Goal: Task Accomplishment & Management: Manage account settings

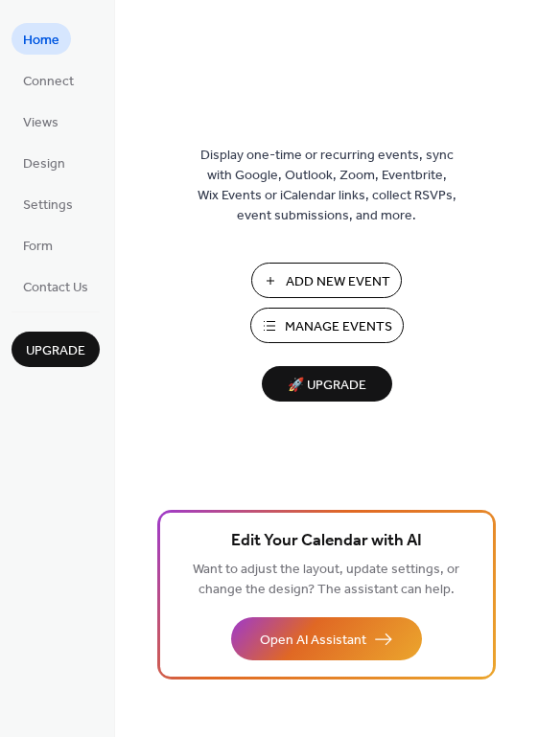
click at [328, 298] on div "Add New Event Manage Events 🚀 Upgrade" at bounding box center [327, 332] width 192 height 139
click at [315, 324] on span "Manage Events" at bounding box center [338, 327] width 107 height 20
click at [46, 124] on span "Views" at bounding box center [40, 123] width 35 height 20
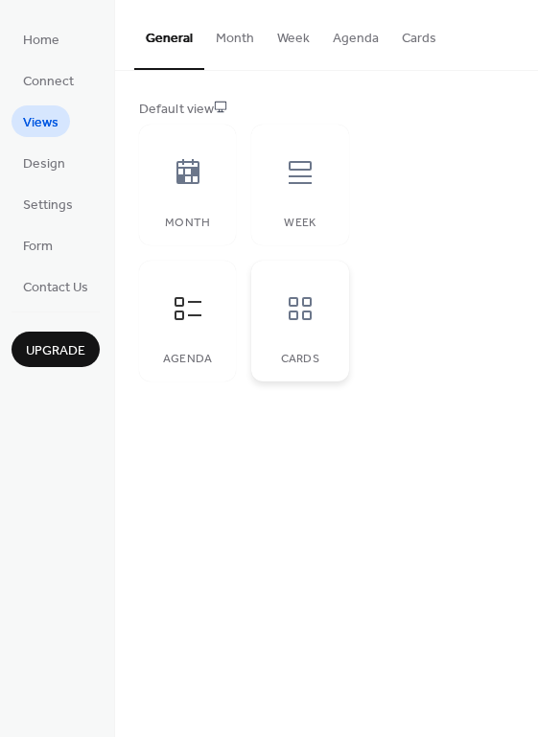
click at [281, 321] on div at bounding box center [300, 309] width 58 height 58
click at [212, 180] on div at bounding box center [188, 173] width 58 height 58
click at [300, 175] on icon at bounding box center [300, 172] width 31 height 31
click at [190, 322] on icon at bounding box center [188, 308] width 31 height 31
click at [292, 324] on div at bounding box center [300, 309] width 58 height 58
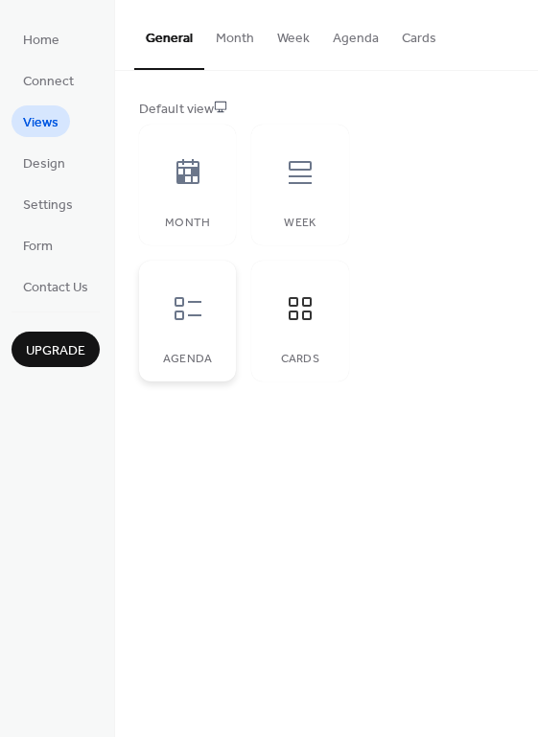
click at [193, 331] on div at bounding box center [188, 309] width 58 height 58
click at [220, 39] on button "Month" at bounding box center [234, 34] width 61 height 68
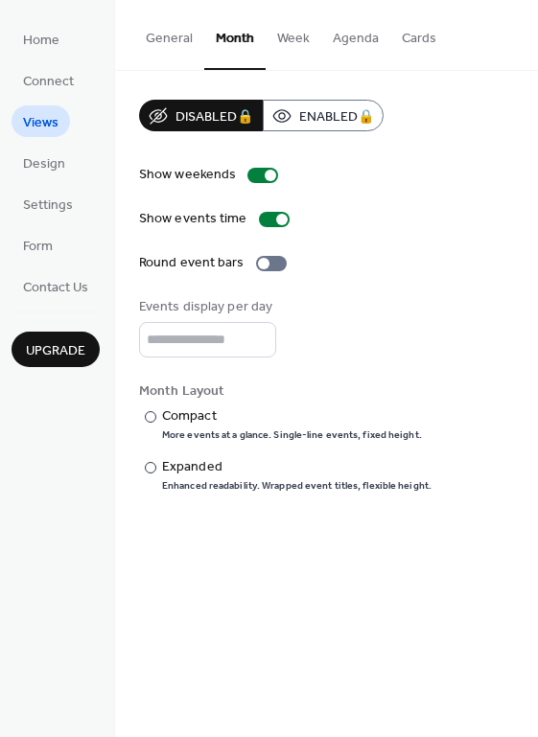
click at [305, 32] on button "Week" at bounding box center [294, 34] width 56 height 68
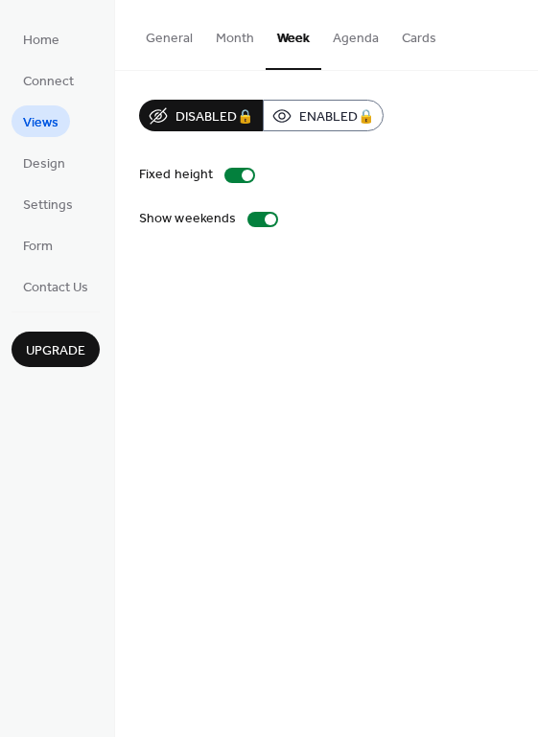
click at [367, 34] on button "Agenda" at bounding box center [355, 34] width 69 height 68
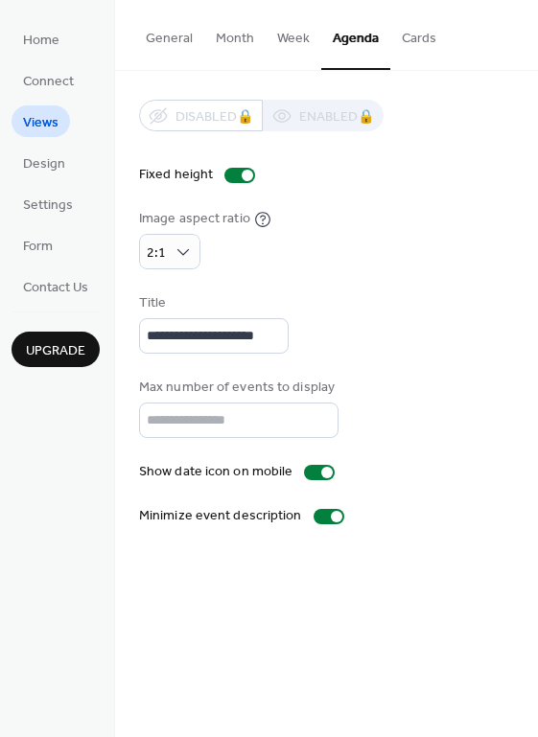
click at [416, 31] on button "Cards" at bounding box center [419, 34] width 58 height 68
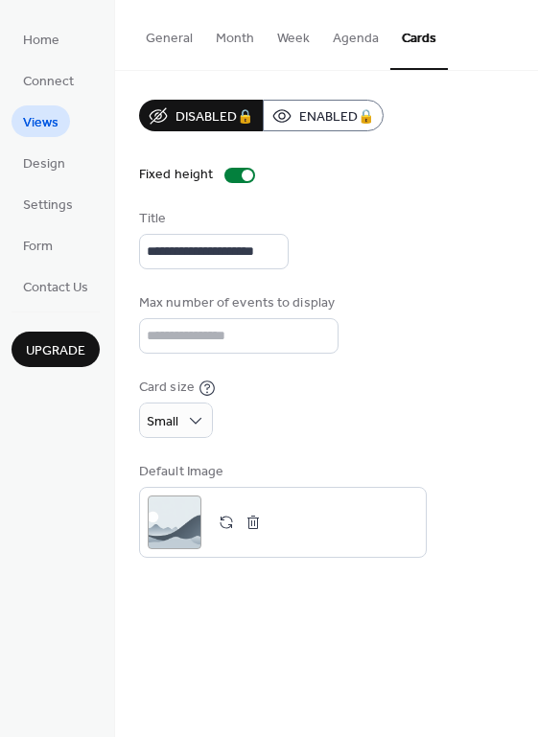
click at [348, 35] on button "Agenda" at bounding box center [355, 34] width 69 height 68
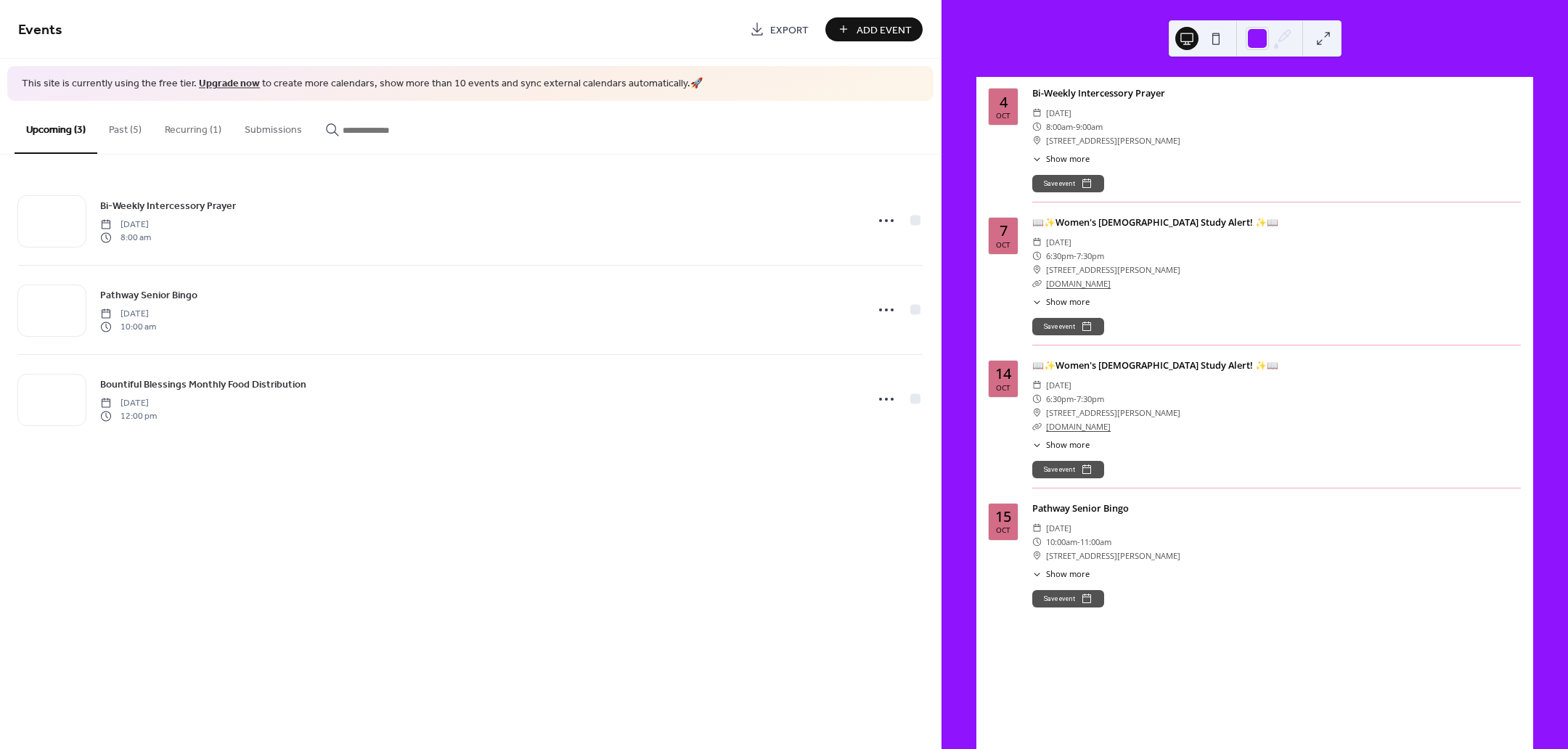
click at [1318, 42] on button at bounding box center [1323, 38] width 23 height 23
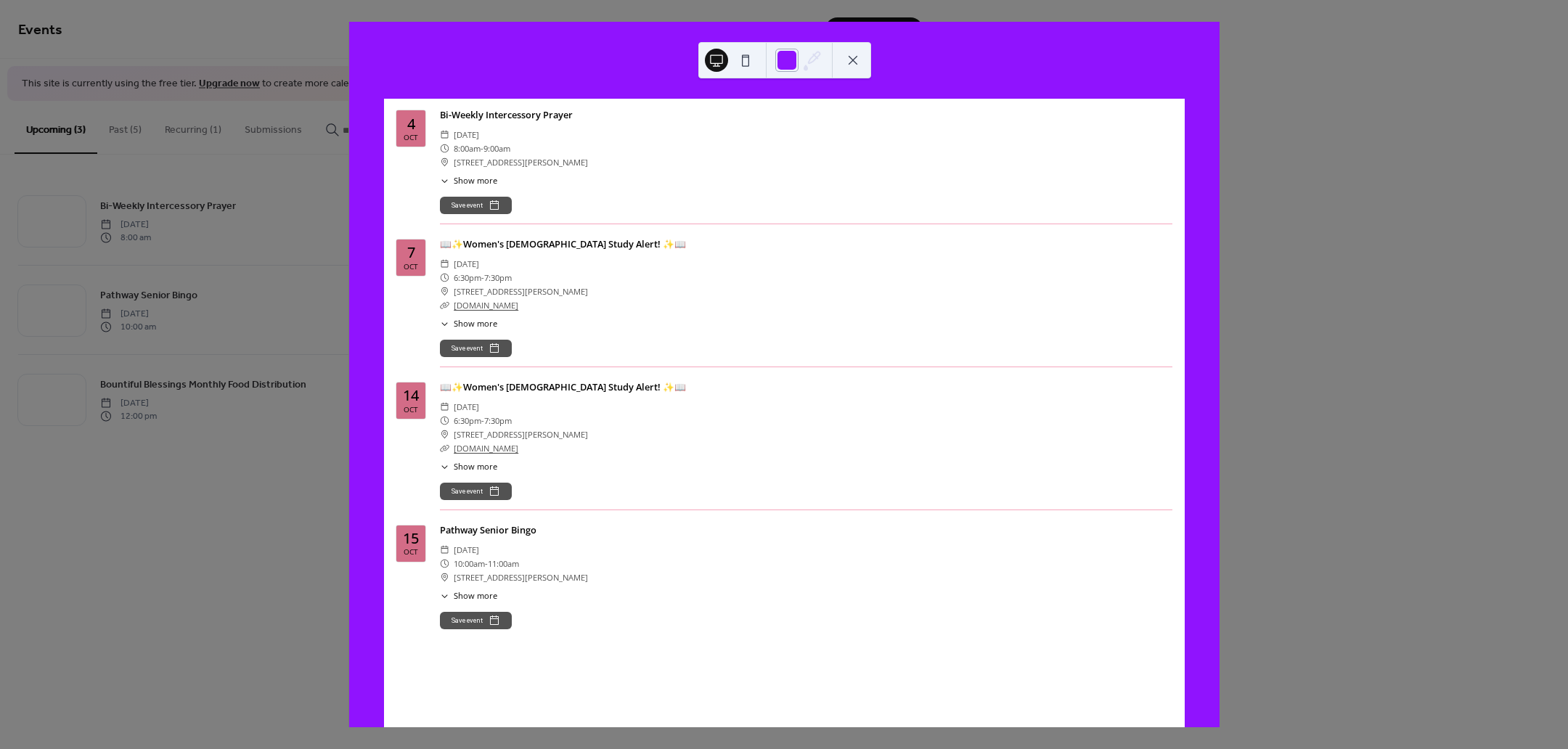
click at [786, 58] on div at bounding box center [787, 60] width 23 height 23
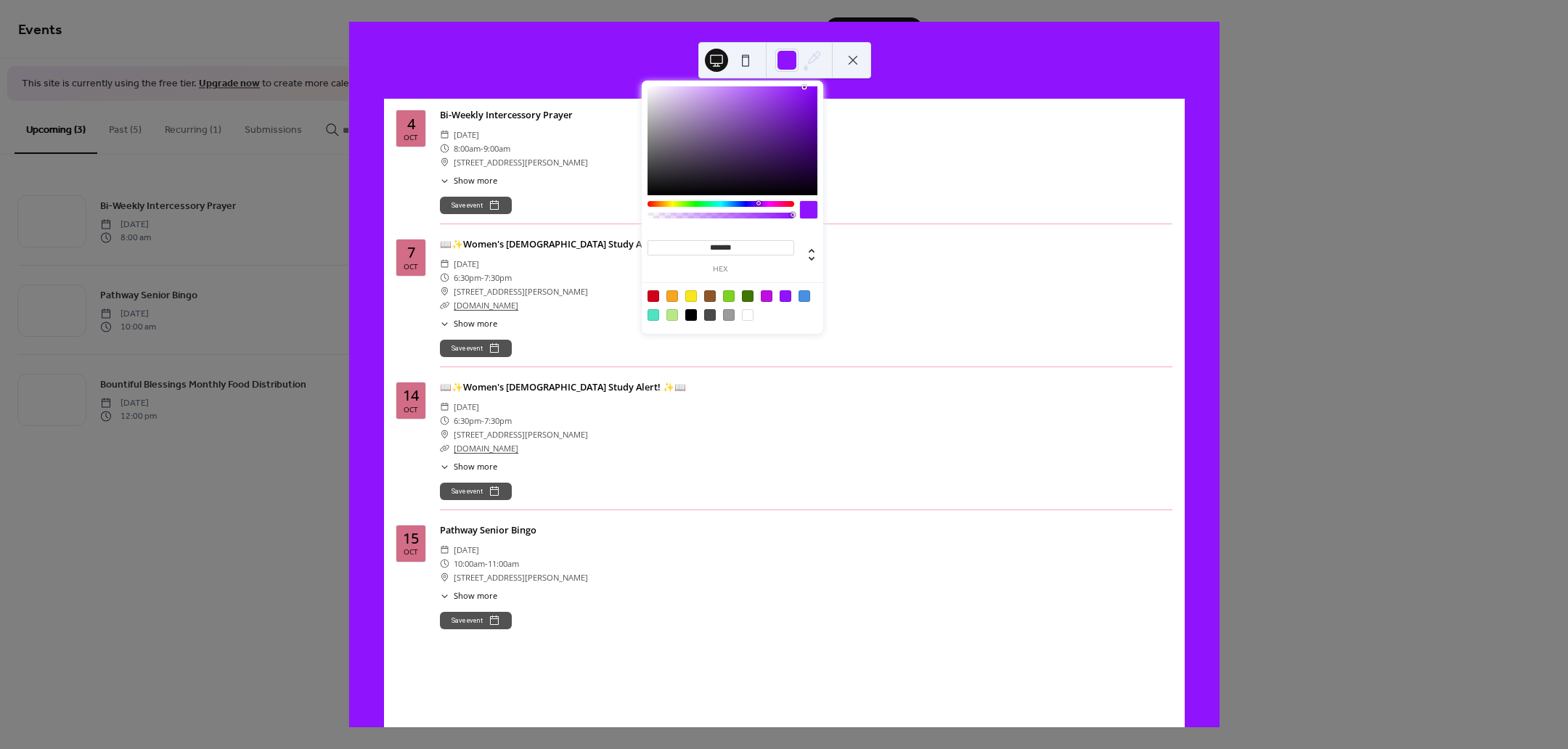
click at [761, 293] on div at bounding box center [767, 295] width 11 height 11
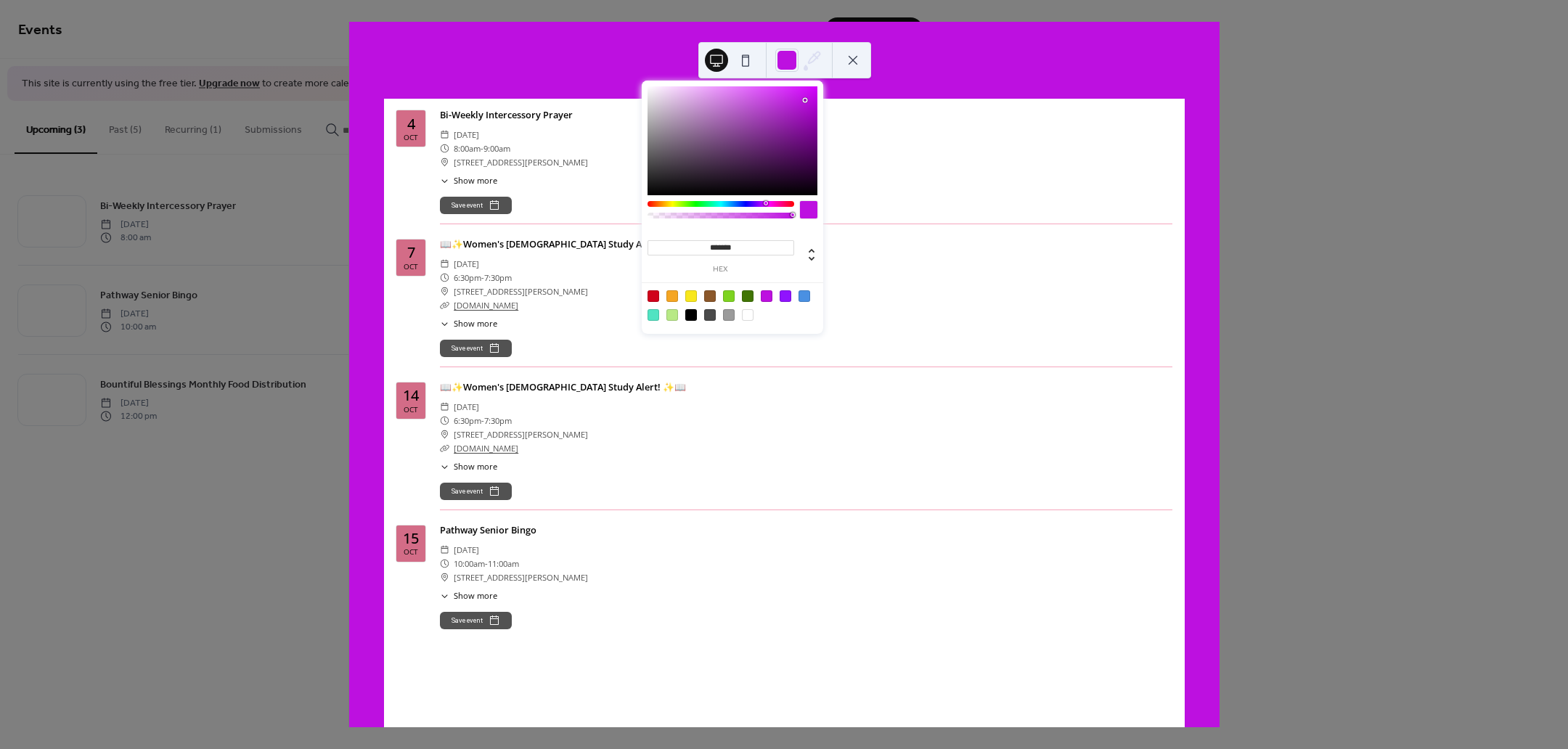
click at [664, 292] on div at bounding box center [732, 305] width 184 height 45
click at [672, 293] on div at bounding box center [672, 295] width 11 height 11
type input "*******"
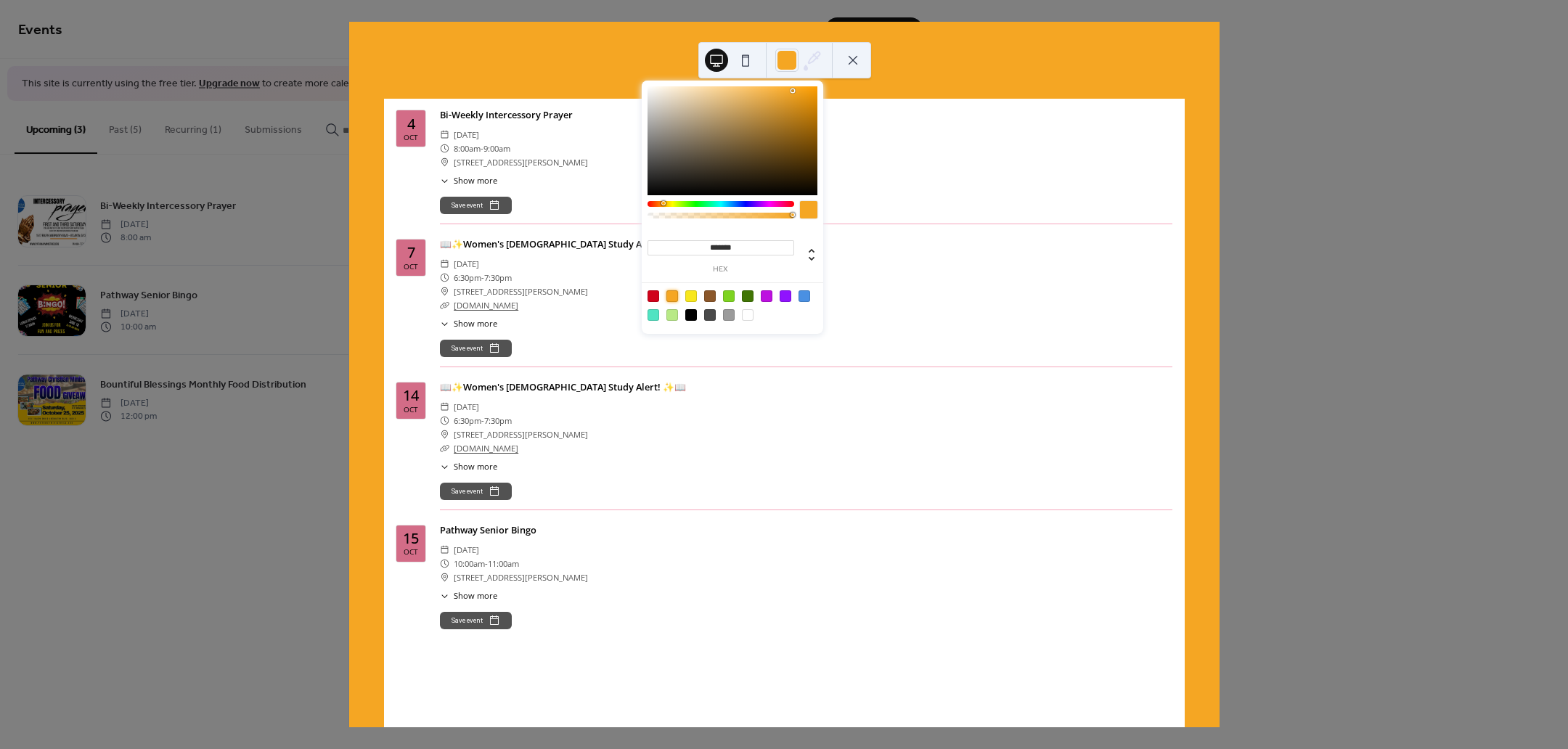
click at [859, 51] on button at bounding box center [853, 60] width 23 height 23
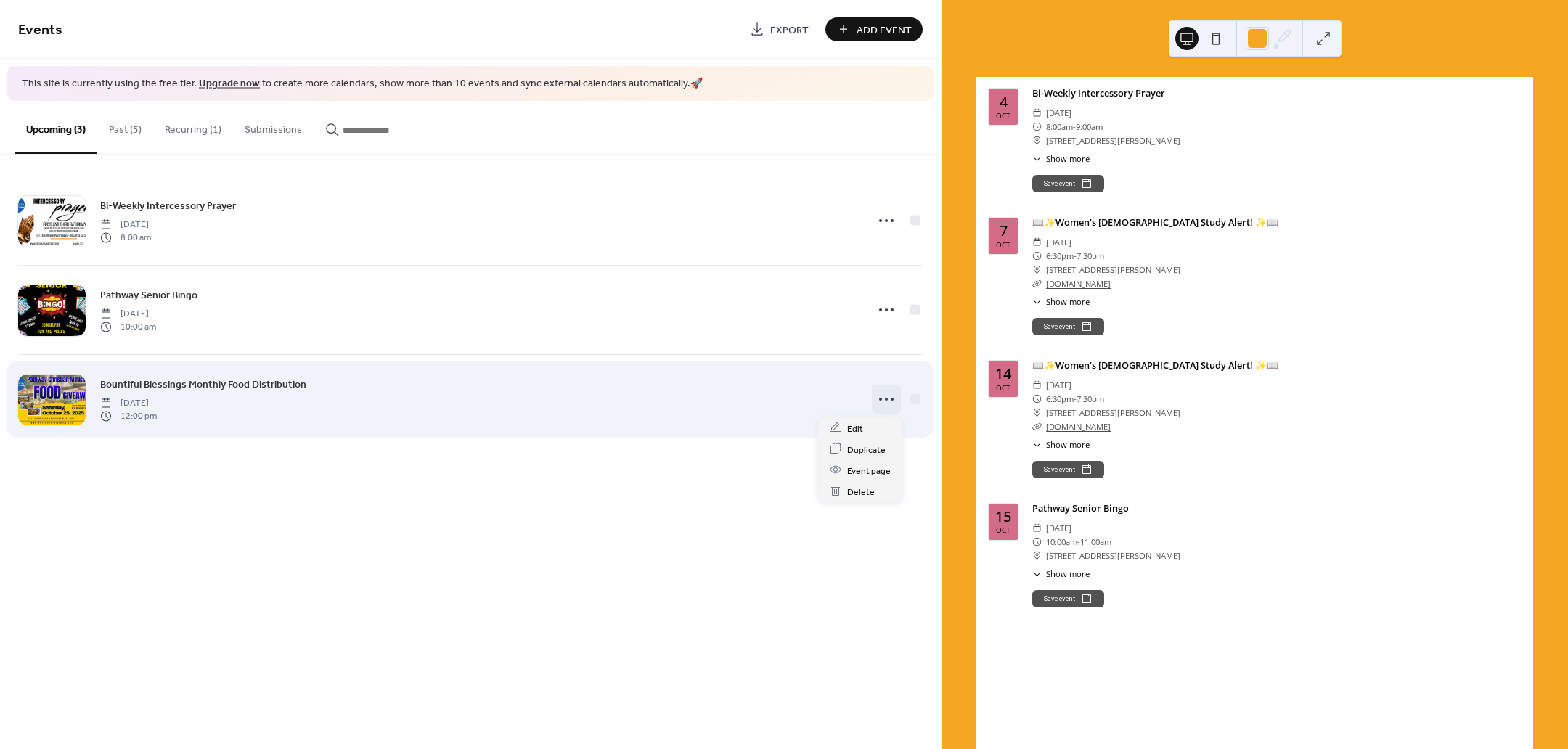
click at [882, 399] on icon at bounding box center [886, 399] width 23 height 23
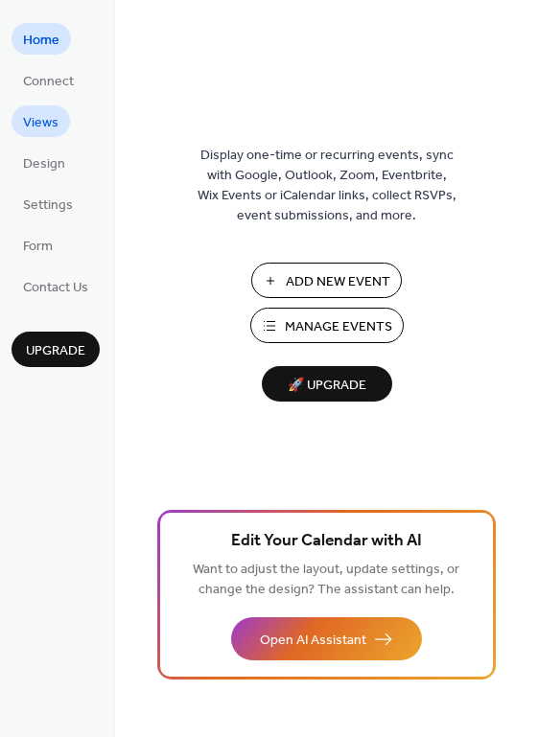
click at [40, 113] on span "Views" at bounding box center [40, 123] width 35 height 20
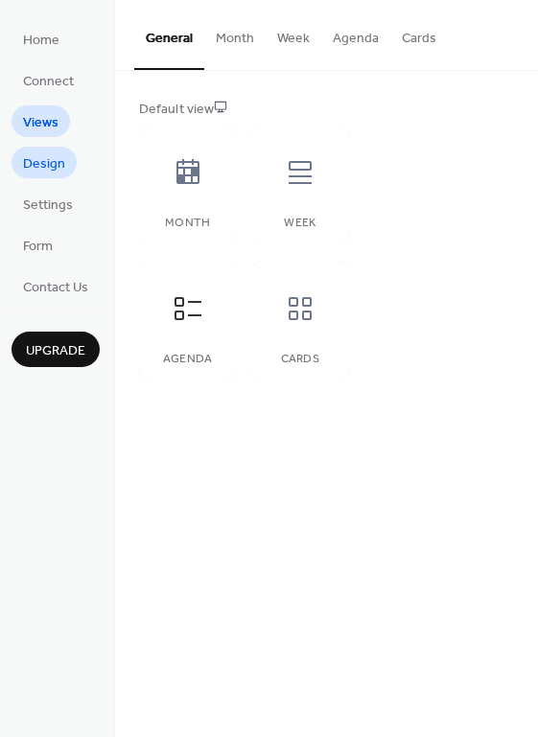
click at [46, 154] on span "Design" at bounding box center [44, 164] width 42 height 20
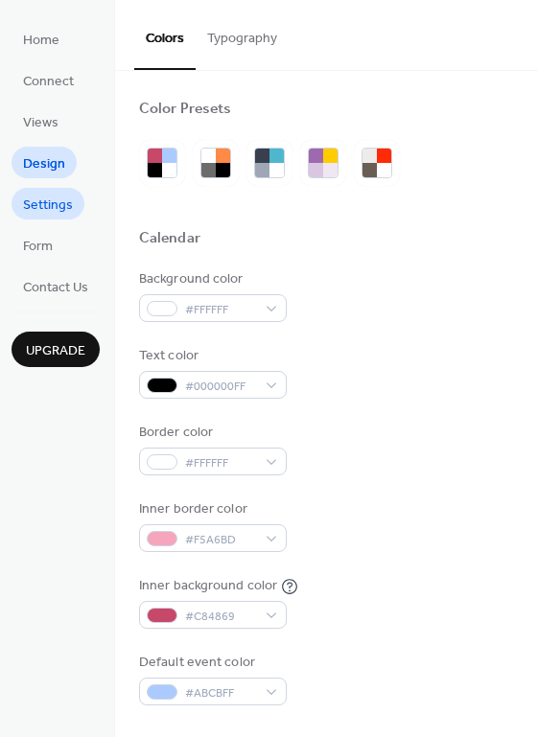
click at [71, 206] on span "Settings" at bounding box center [48, 206] width 50 height 20
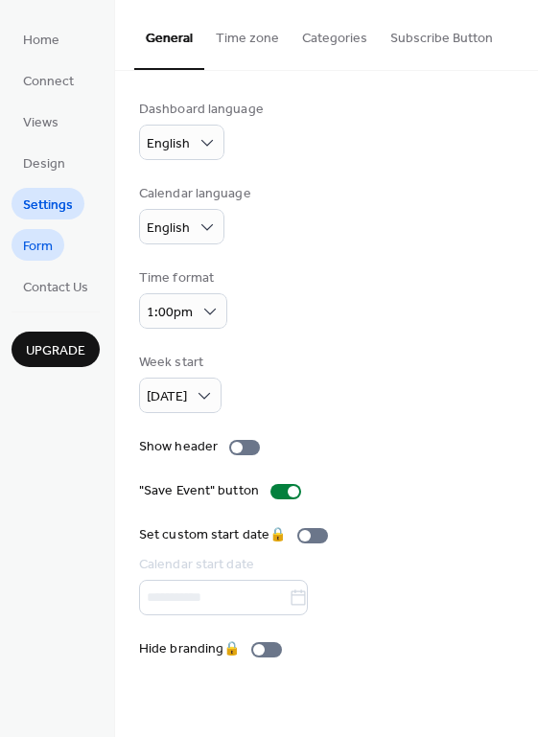
click at [36, 244] on span "Form" at bounding box center [38, 247] width 30 height 20
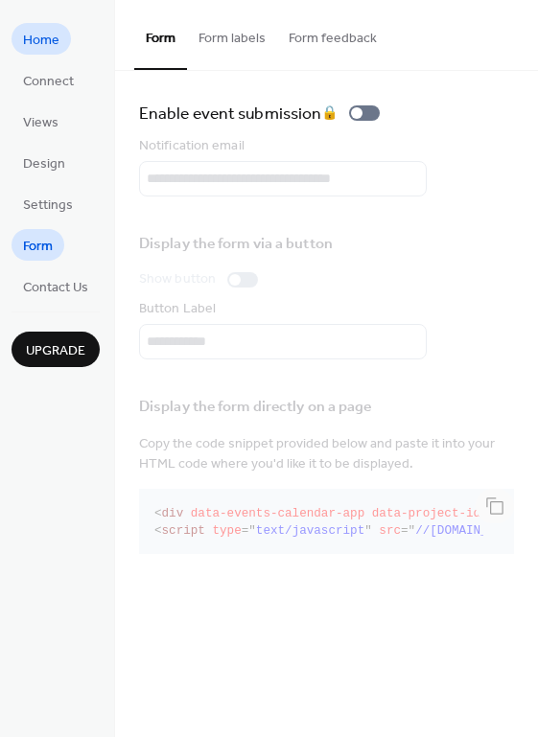
click at [48, 25] on link "Home" at bounding box center [41, 39] width 59 height 32
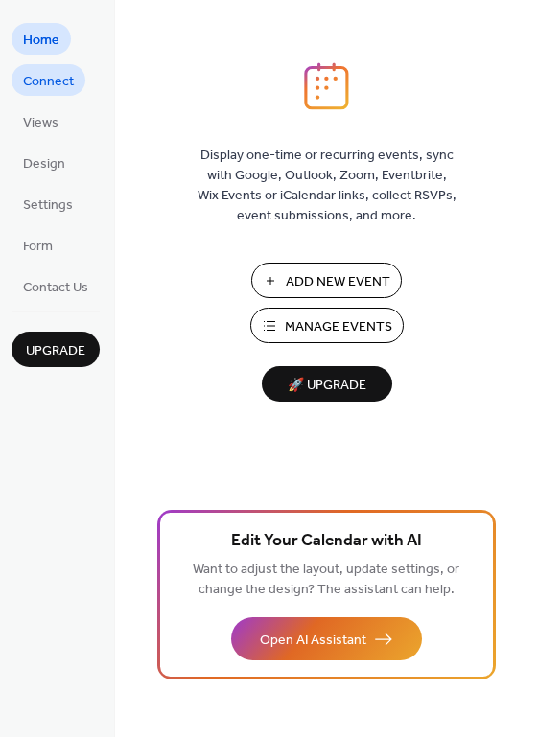
click at [63, 81] on span "Connect" at bounding box center [48, 82] width 51 height 20
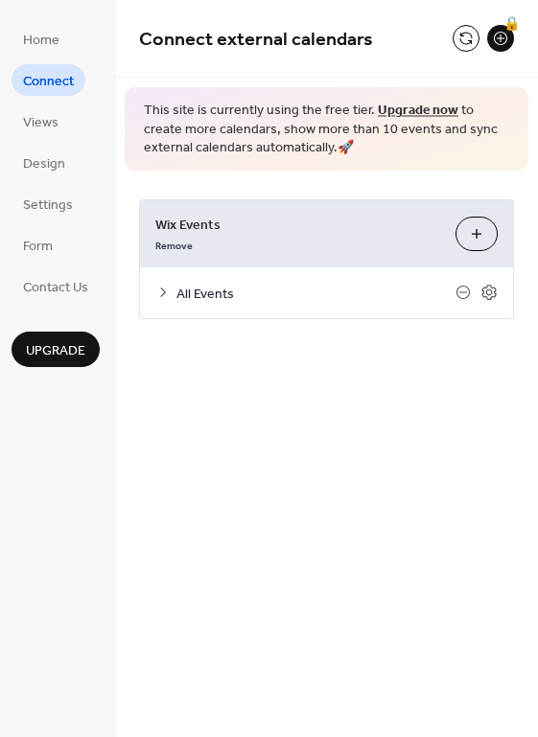
click at [161, 298] on icon at bounding box center [162, 292] width 15 height 15
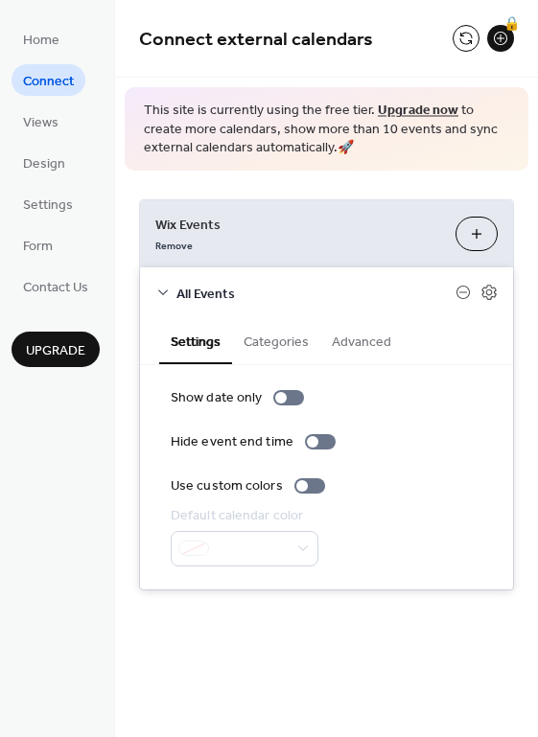
click at [265, 342] on button "Categories" at bounding box center [276, 340] width 88 height 44
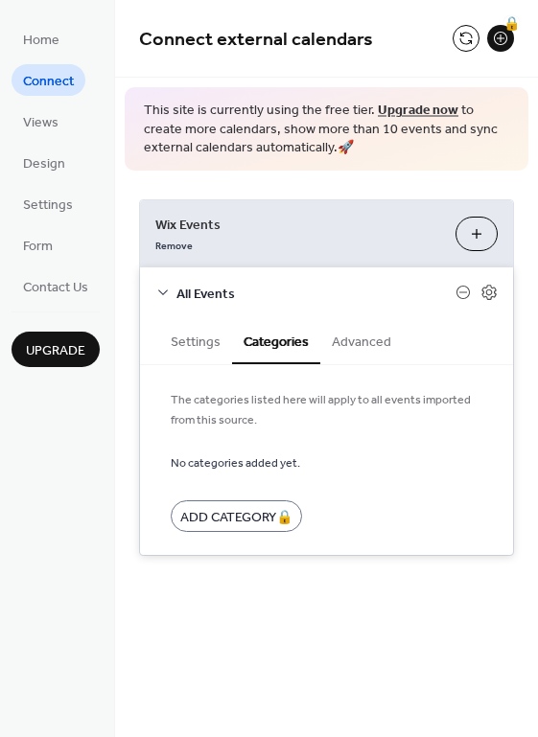
click at [382, 336] on button "Advanced" at bounding box center [361, 340] width 82 height 44
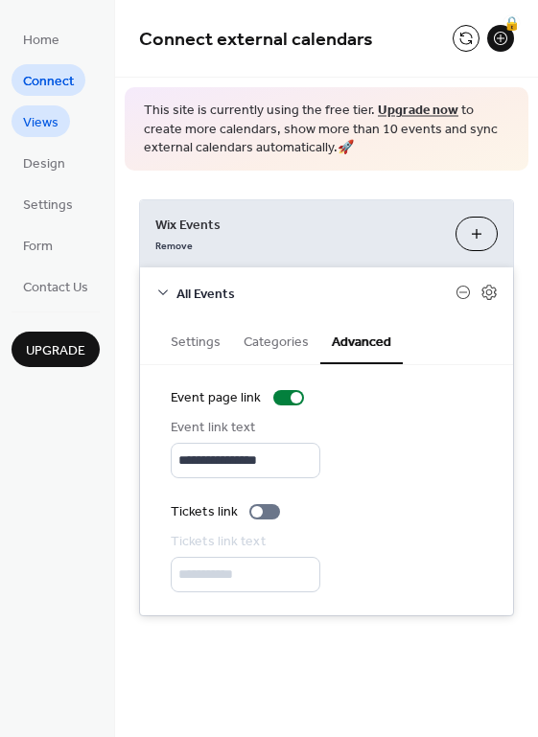
click at [46, 128] on span "Views" at bounding box center [40, 123] width 35 height 20
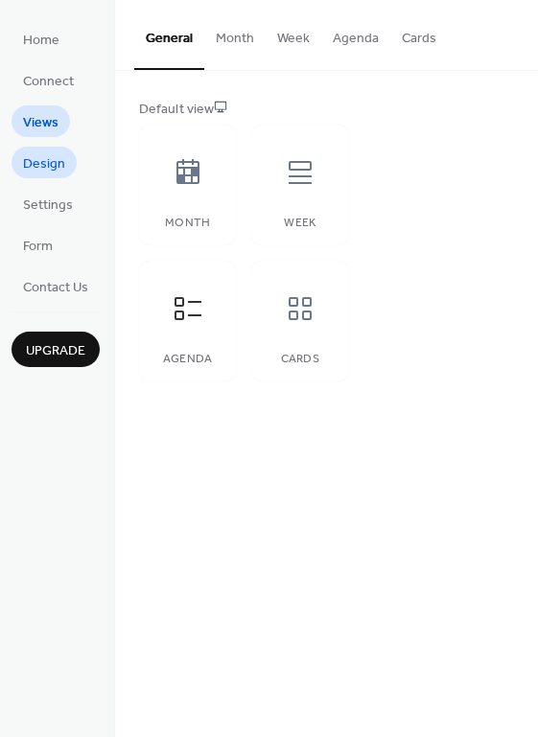
click at [32, 167] on span "Design" at bounding box center [44, 164] width 42 height 20
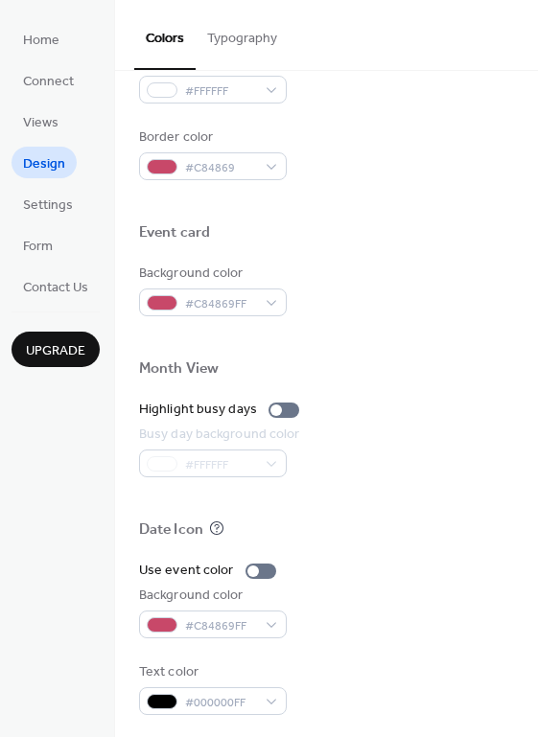
scroll to position [820, 0]
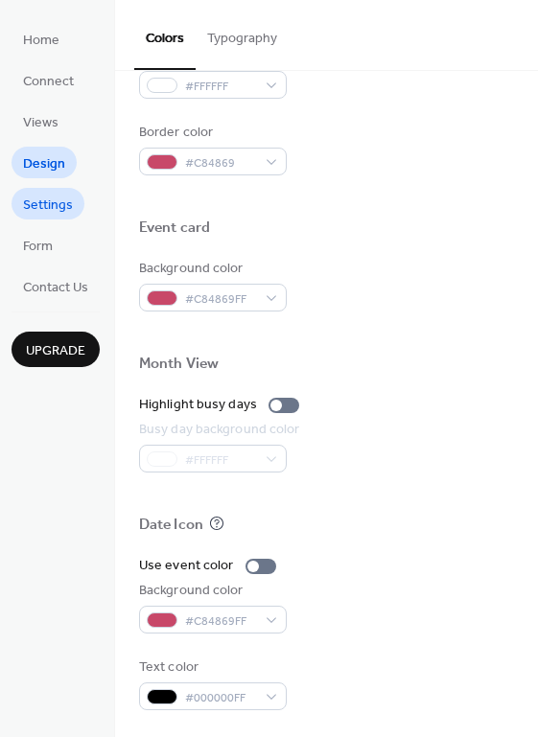
click at [59, 206] on span "Settings" at bounding box center [48, 206] width 50 height 20
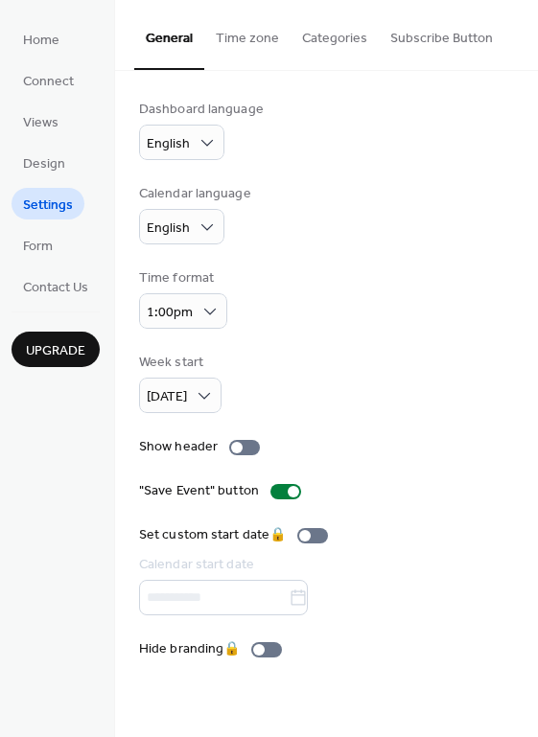
click at [240, 40] on button "Time zone" at bounding box center [247, 34] width 86 height 68
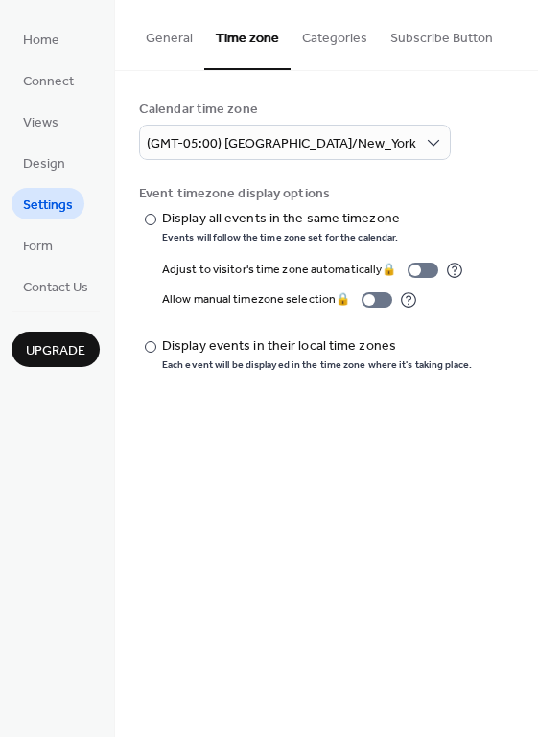
click at [299, 34] on button "Categories" at bounding box center [334, 34] width 88 height 68
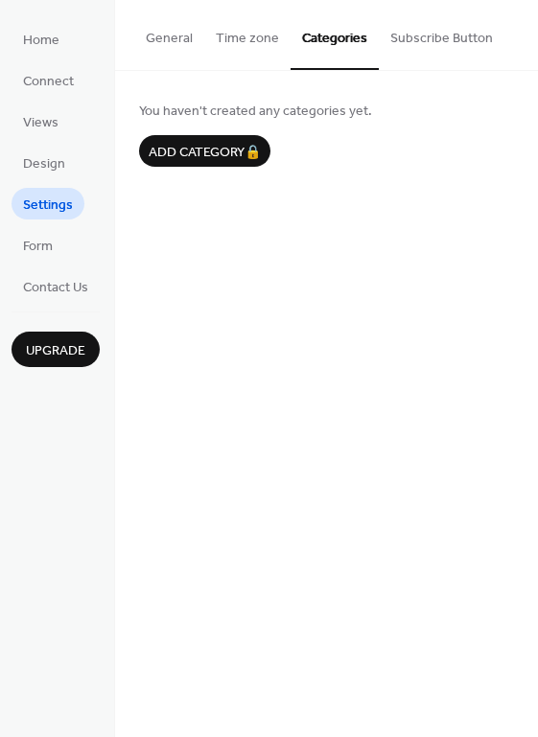
click at [417, 40] on button "Subscribe Button" at bounding box center [442, 34] width 126 height 68
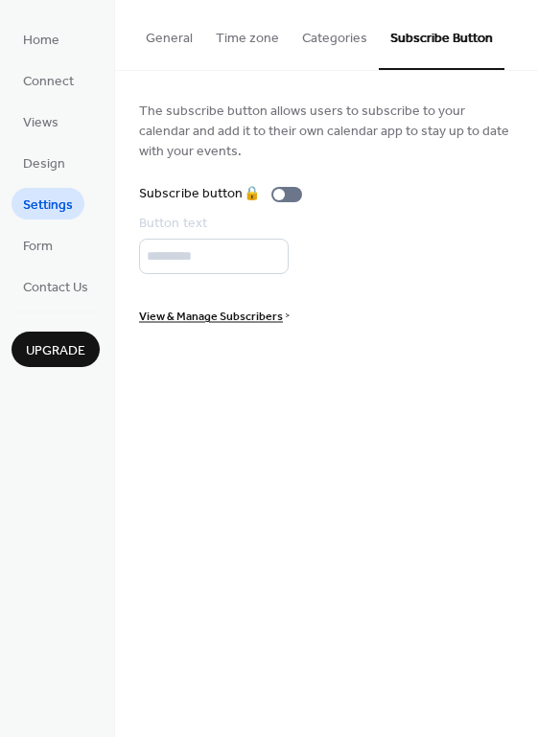
click at [178, 35] on button "General" at bounding box center [169, 34] width 70 height 68
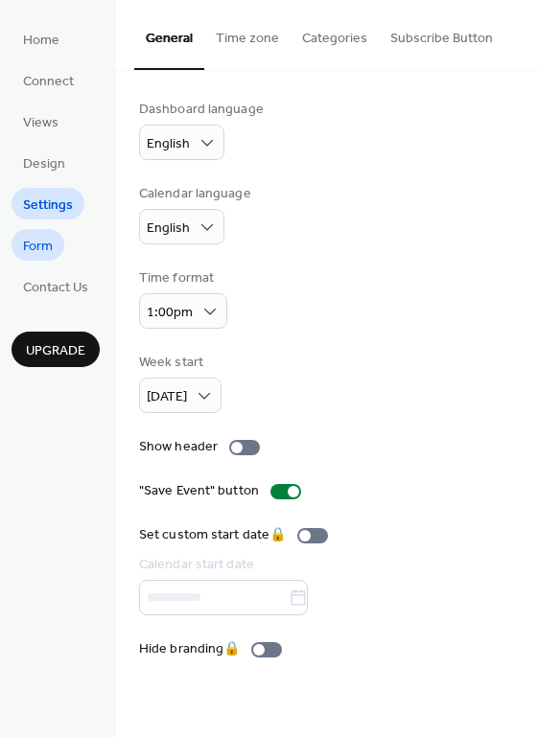
click at [48, 239] on span "Form" at bounding box center [38, 247] width 30 height 20
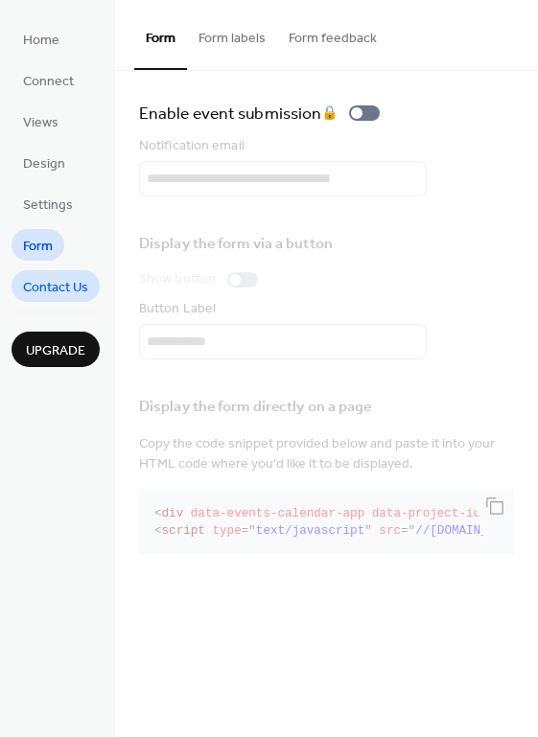
click at [46, 278] on span "Contact Us" at bounding box center [55, 288] width 65 height 20
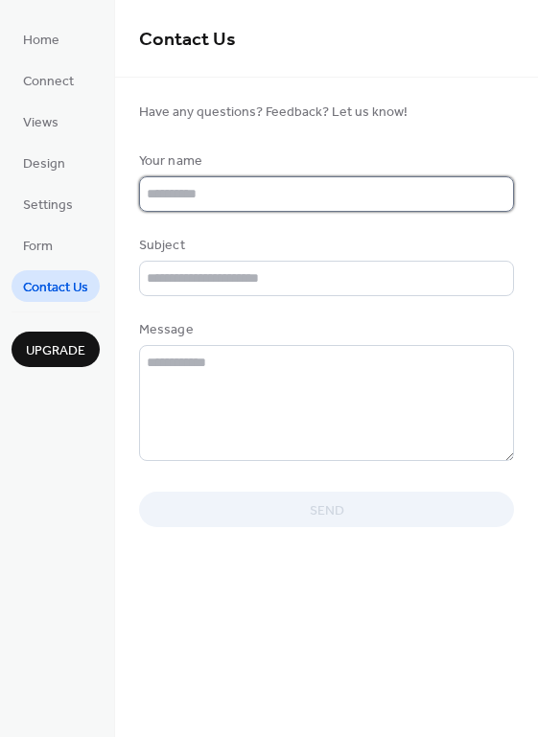
click at [318, 183] on input "text" at bounding box center [326, 193] width 375 height 35
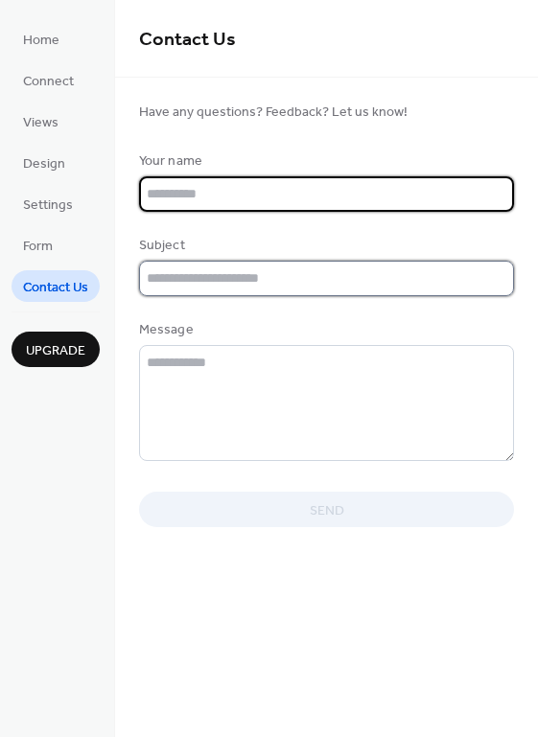
click at [173, 285] on input "text" at bounding box center [326, 278] width 375 height 35
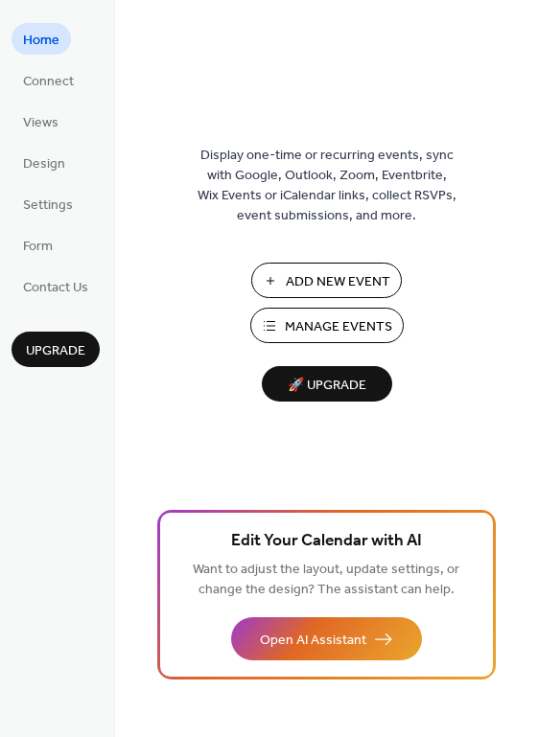
click at [359, 325] on span "Manage Events" at bounding box center [338, 327] width 107 height 20
click at [30, 40] on span "Home" at bounding box center [41, 41] width 36 height 20
click at [44, 80] on span "Connect" at bounding box center [48, 82] width 51 height 20
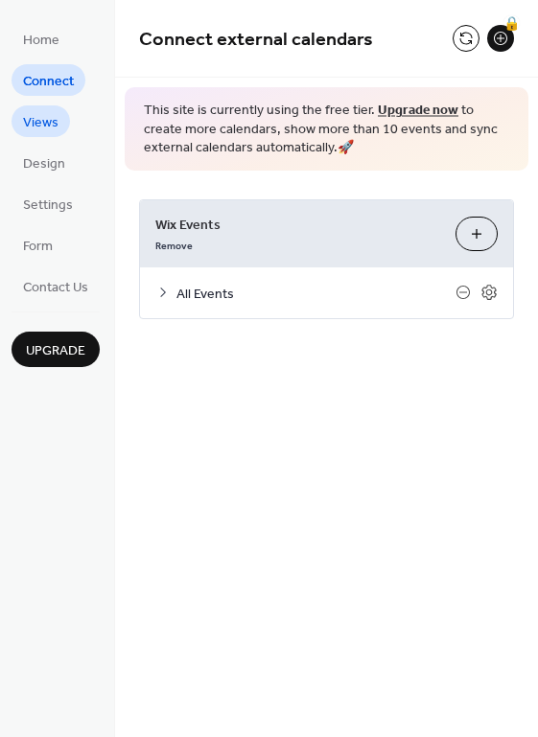
click at [53, 123] on span "Views" at bounding box center [40, 123] width 35 height 20
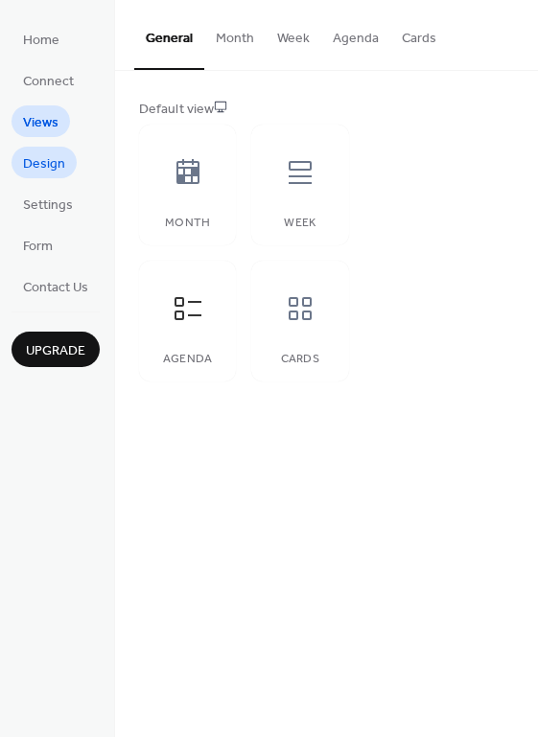
click at [52, 174] on span "Design" at bounding box center [44, 164] width 42 height 20
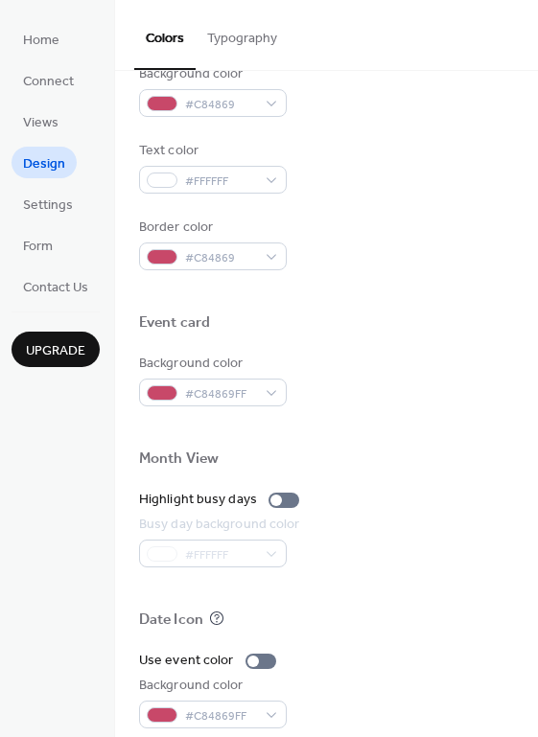
scroll to position [820, 0]
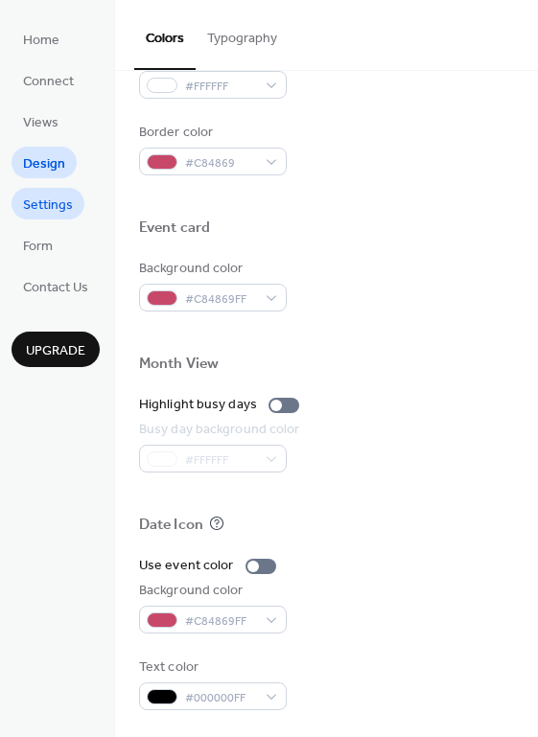
click at [26, 196] on span "Settings" at bounding box center [48, 206] width 50 height 20
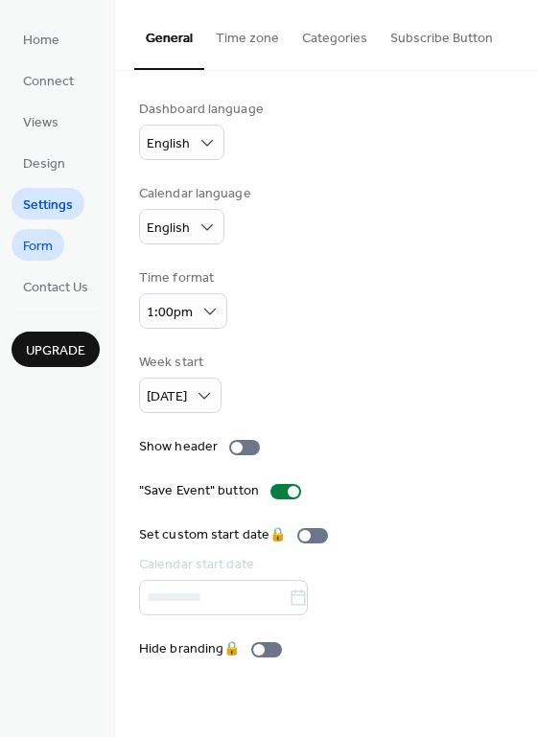
click at [41, 246] on span "Form" at bounding box center [38, 247] width 30 height 20
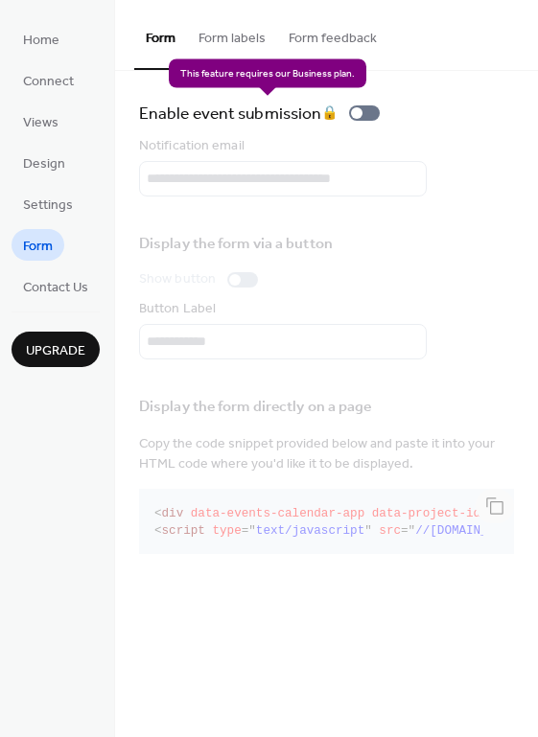
click at [362, 115] on div "Enable event submission 🔒" at bounding box center [263, 113] width 248 height 27
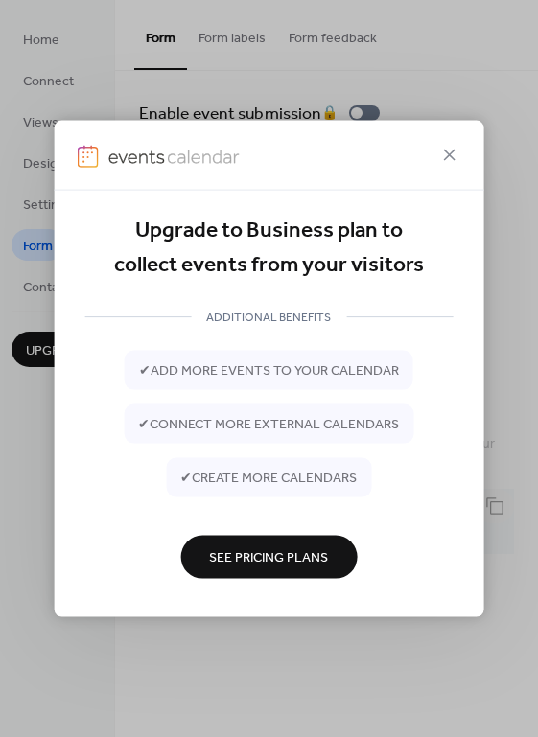
click at [463, 157] on div at bounding box center [269, 155] width 430 height 70
click at [450, 151] on icon at bounding box center [449, 154] width 23 height 23
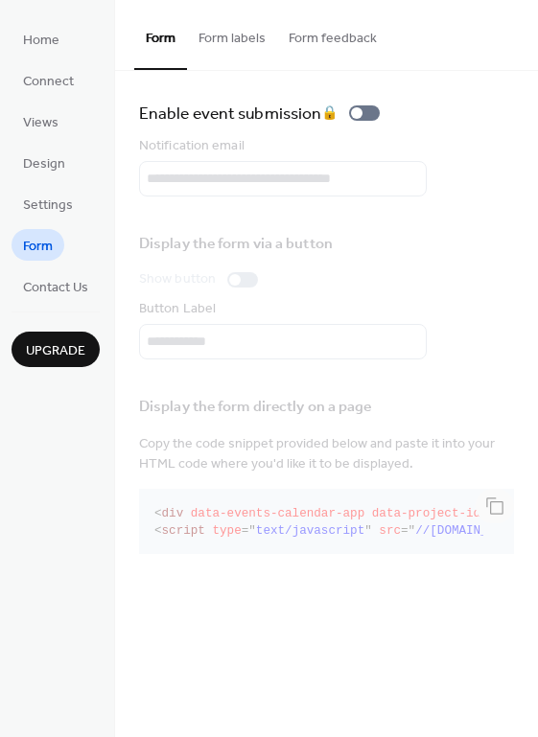
click at [211, 29] on button "Form labels" at bounding box center [232, 34] width 90 height 68
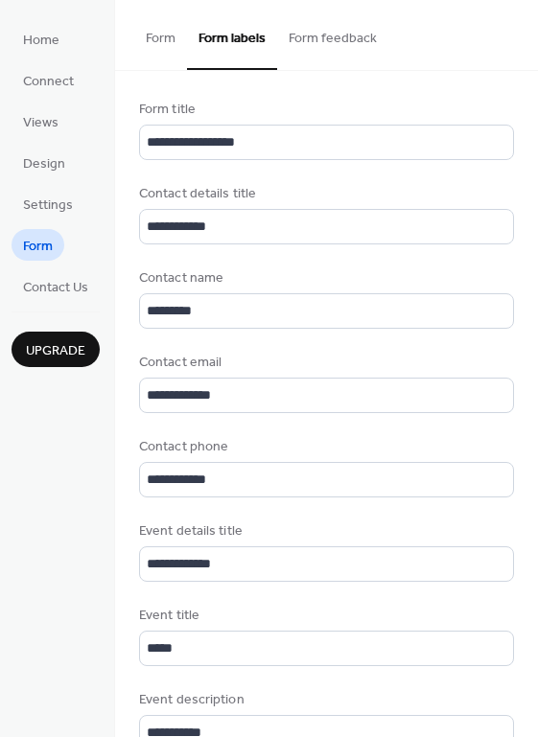
click at [326, 39] on button "Form feedback" at bounding box center [332, 34] width 111 height 68
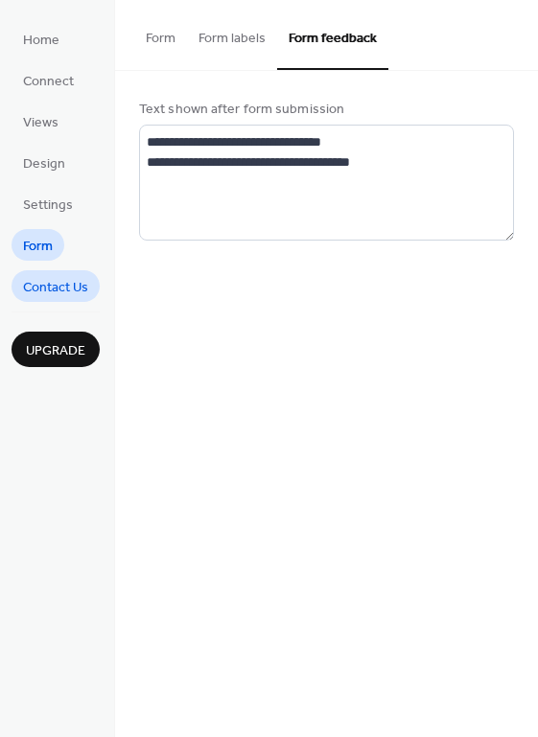
click at [69, 285] on span "Contact Us" at bounding box center [55, 288] width 65 height 20
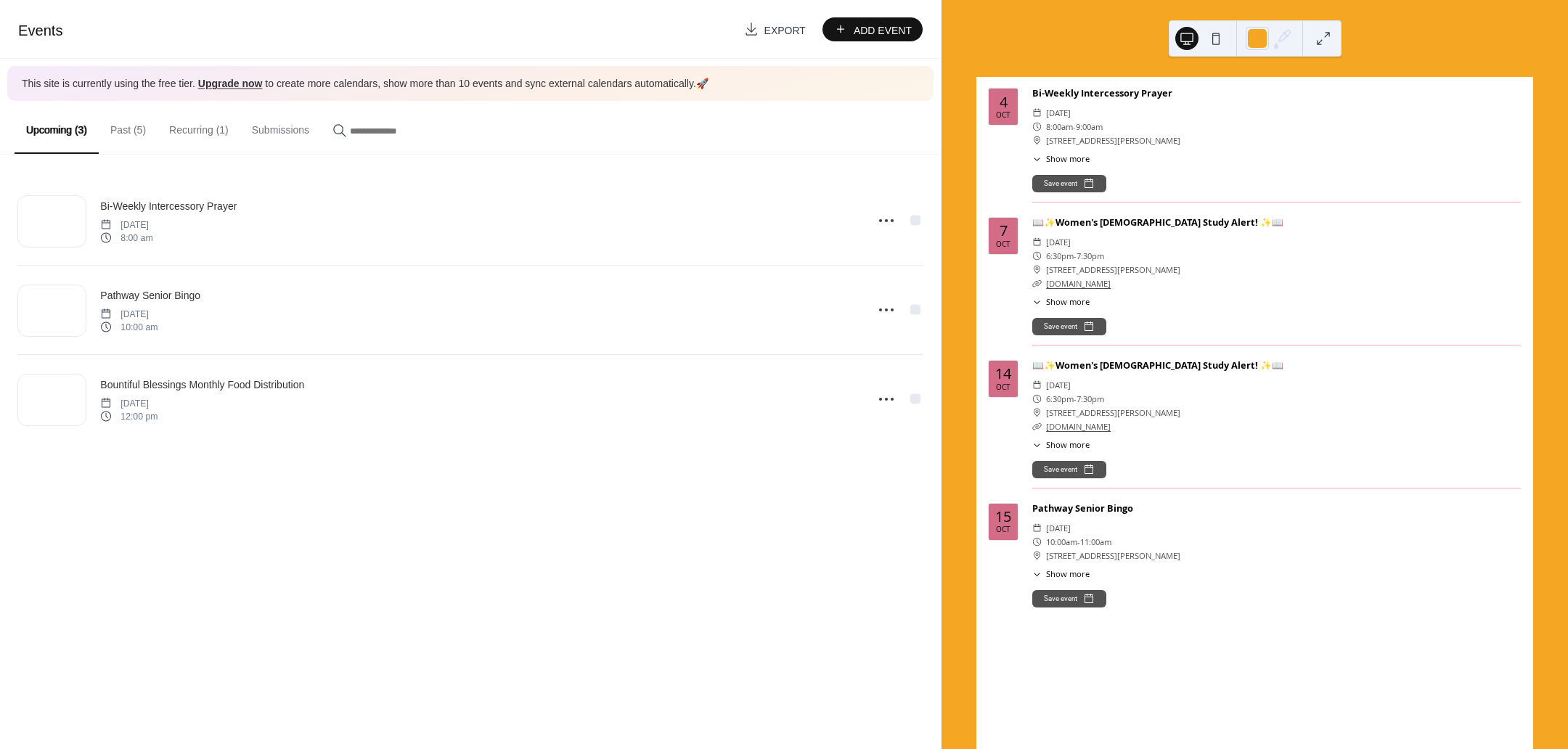
click at [1236, 54] on div at bounding box center [1236, 39] width 1 height 35
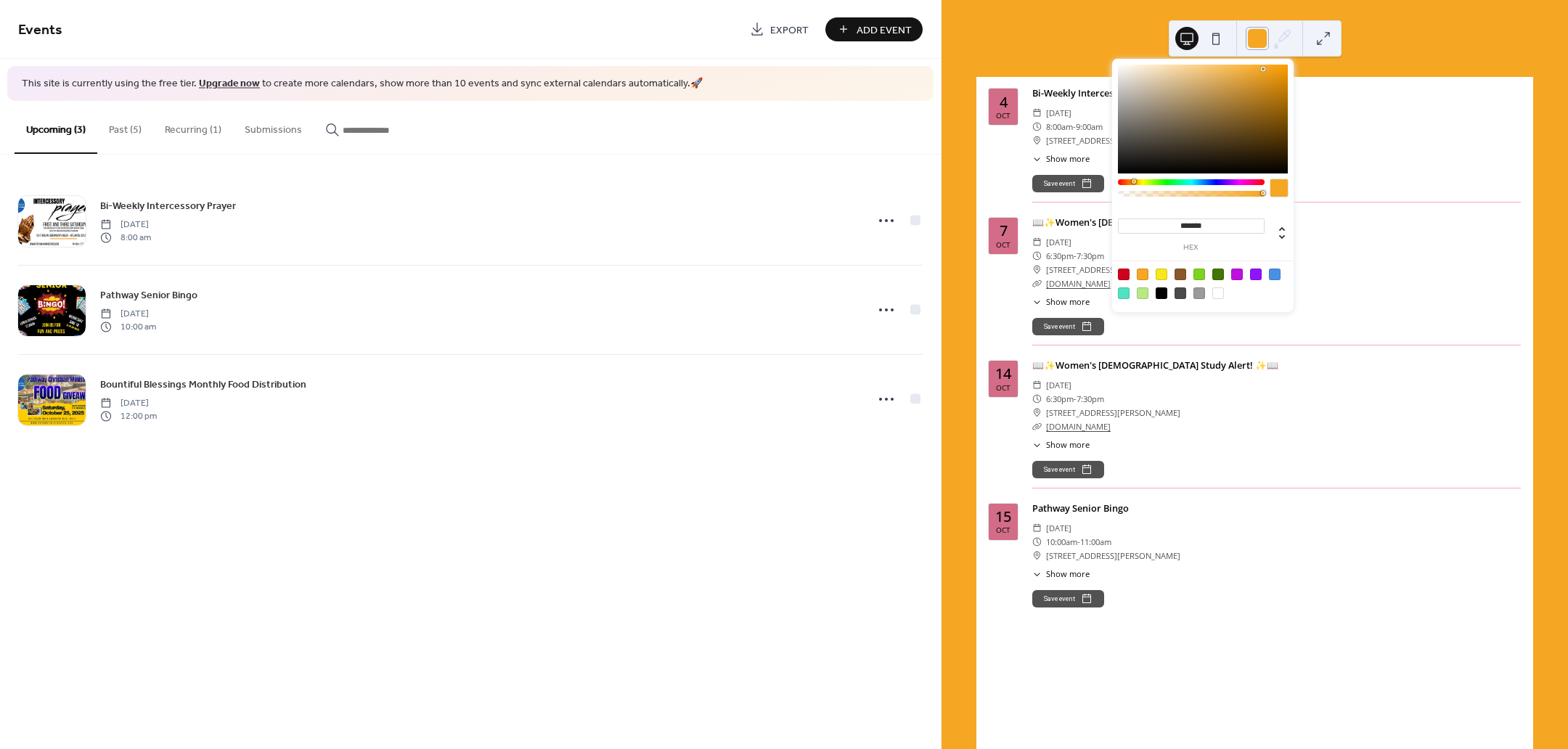
click at [1257, 43] on div at bounding box center [1257, 38] width 23 height 23
drag, startPoint x: 1168, startPoint y: 286, endPoint x: 1161, endPoint y: 289, distance: 7.6
click at [1164, 288] on div at bounding box center [1202, 283] width 184 height 45
click at [1161, 289] on div at bounding box center [1161, 293] width 11 height 11
type input "*******"
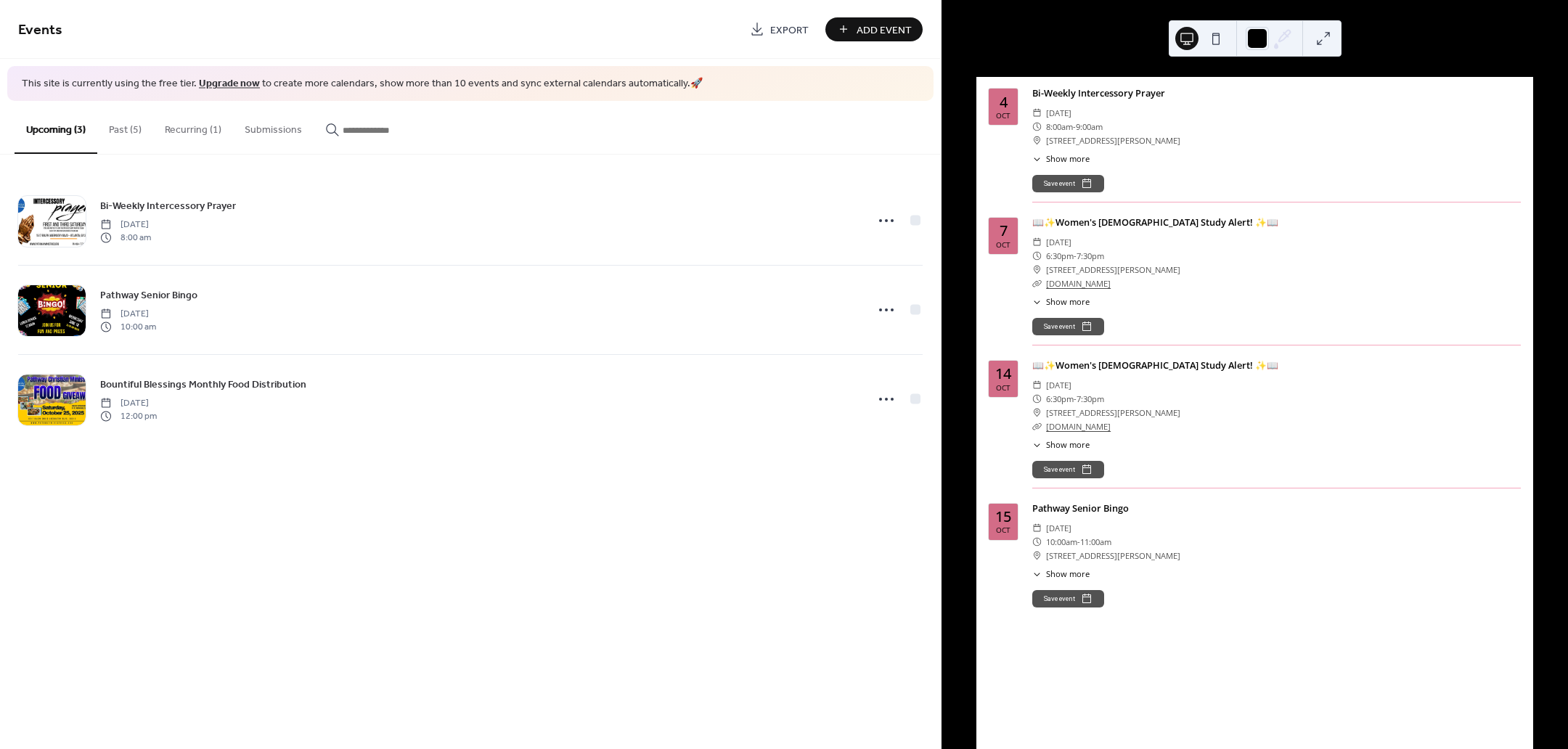
click at [1425, 33] on div "[DATE] Bi-Weekly Intercessory Prayer ​ [DATE] ​ 8:00am - 9:00am ​ [STREET_ADDRE…" at bounding box center [1254, 374] width 626 height 749
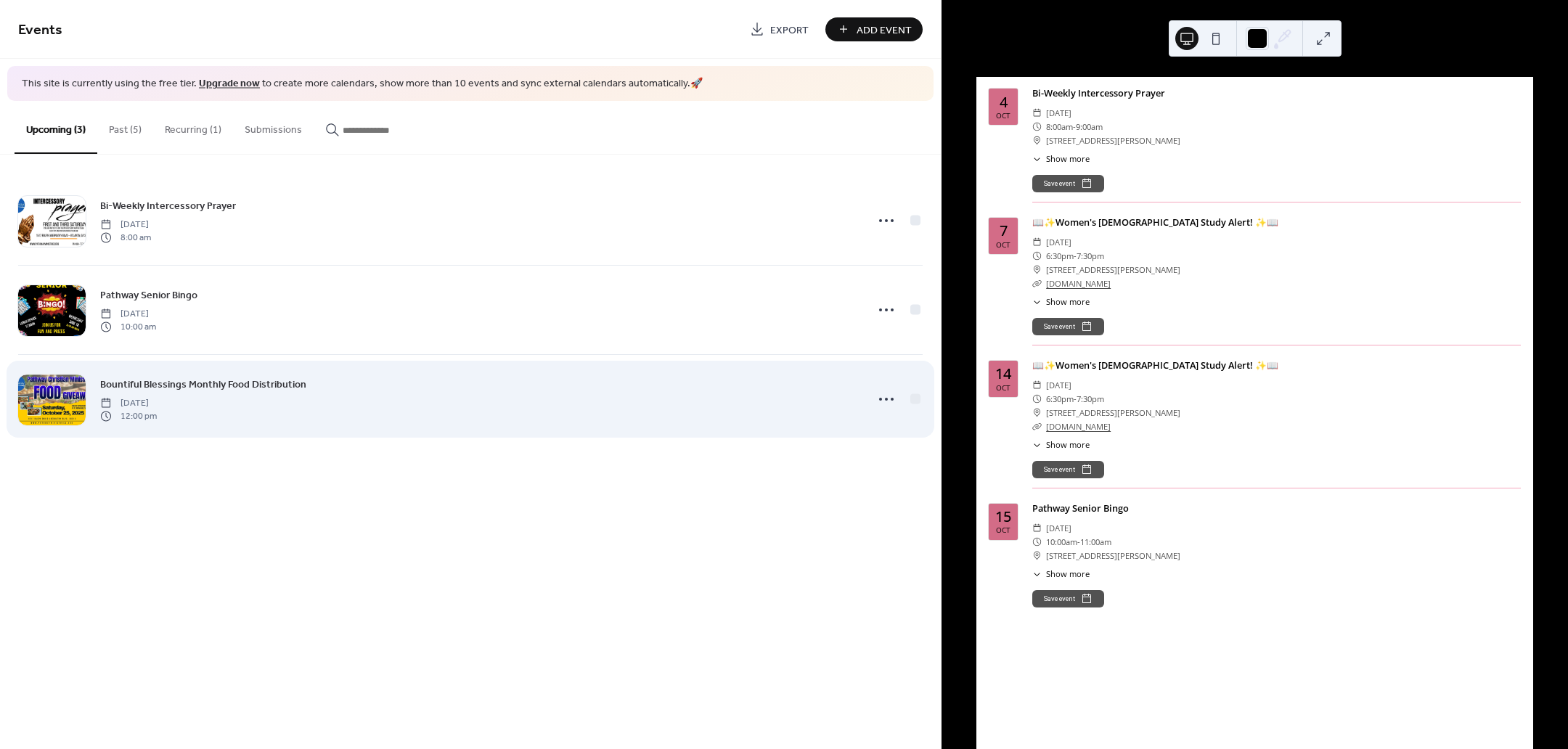
click at [264, 382] on span "Bountiful Blessings Monthly Food Distribution" at bounding box center [203, 384] width 206 height 15
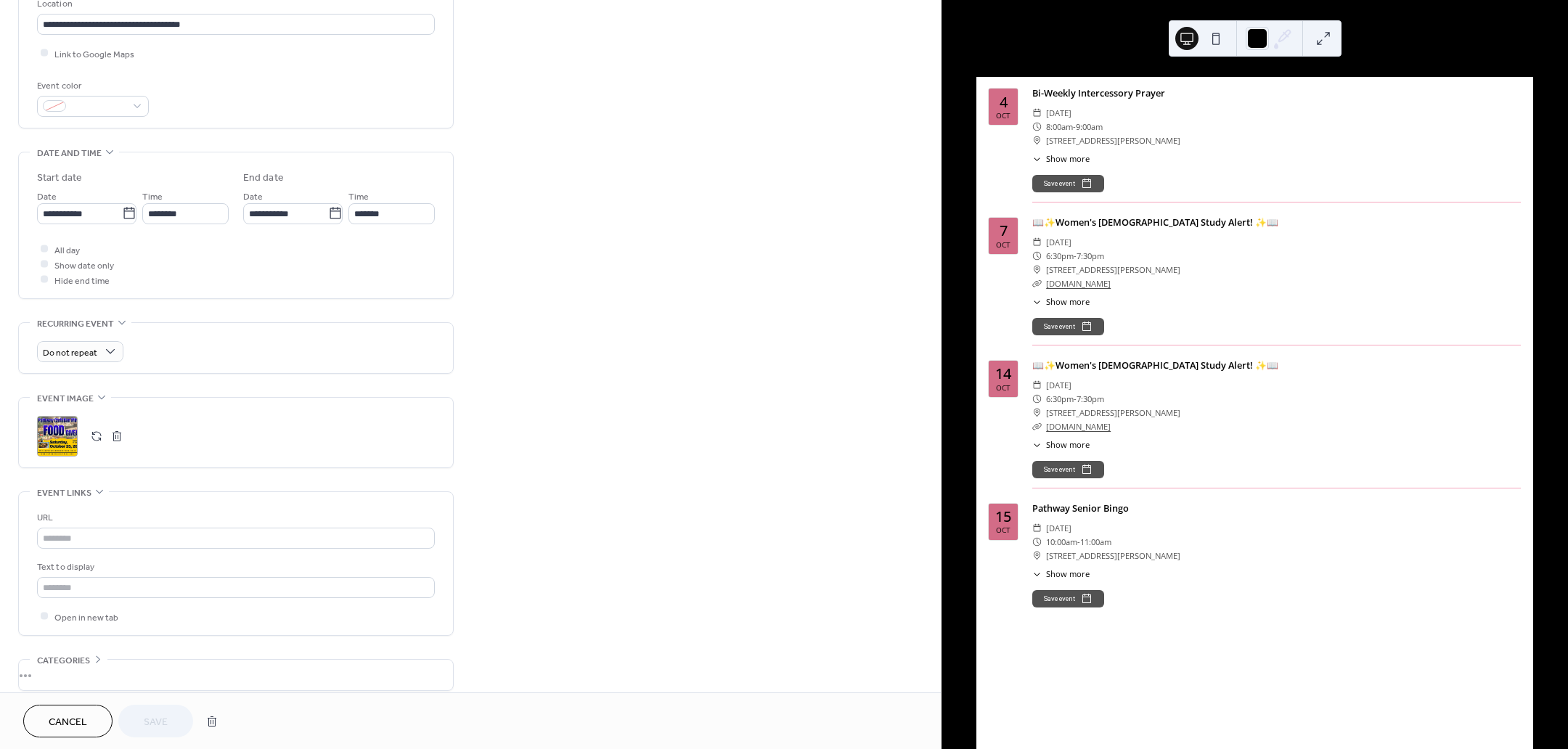
scroll to position [326, 0]
click at [61, 720] on span "Cancel" at bounding box center [67, 722] width 39 height 15
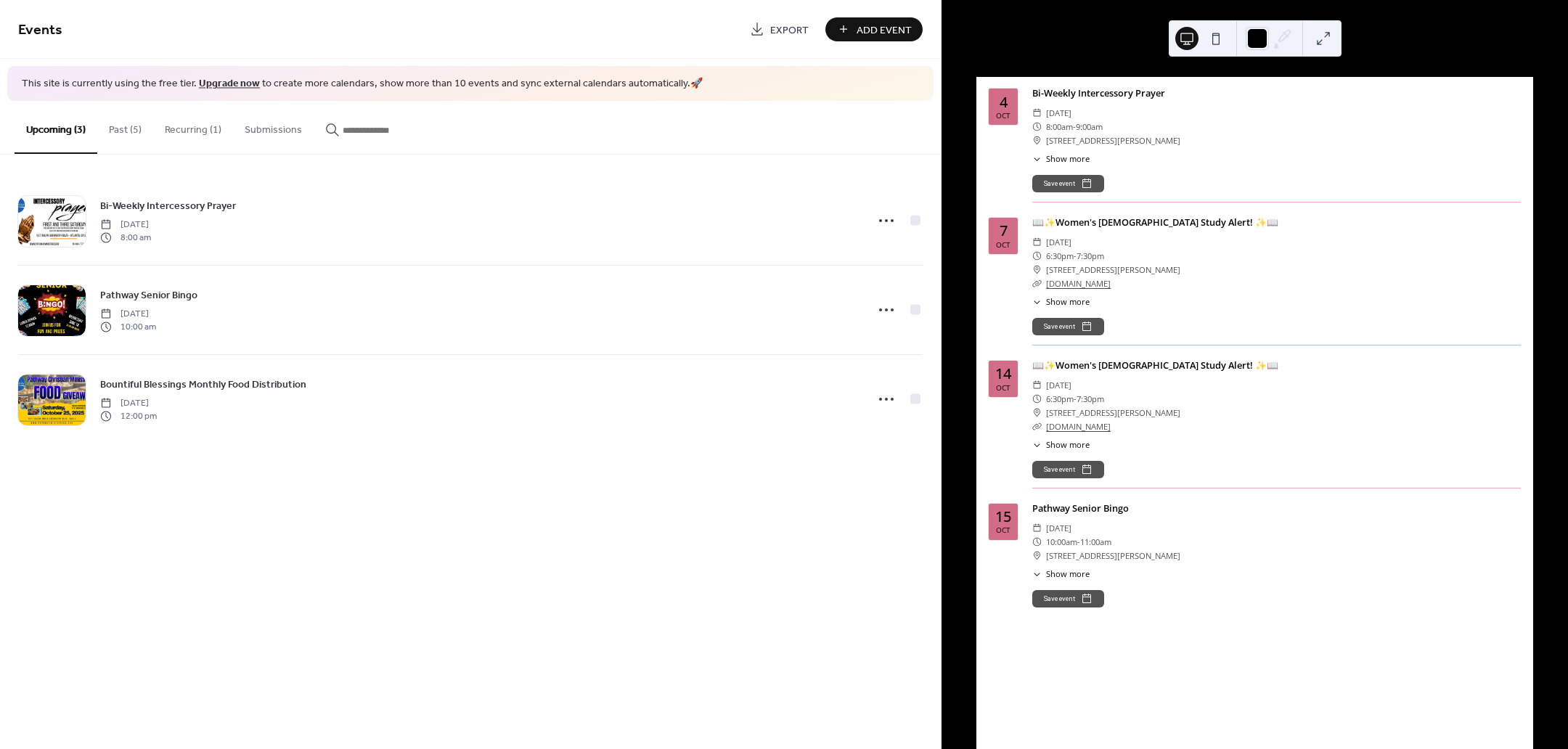
click at [1209, 43] on button at bounding box center [1216, 38] width 23 height 23
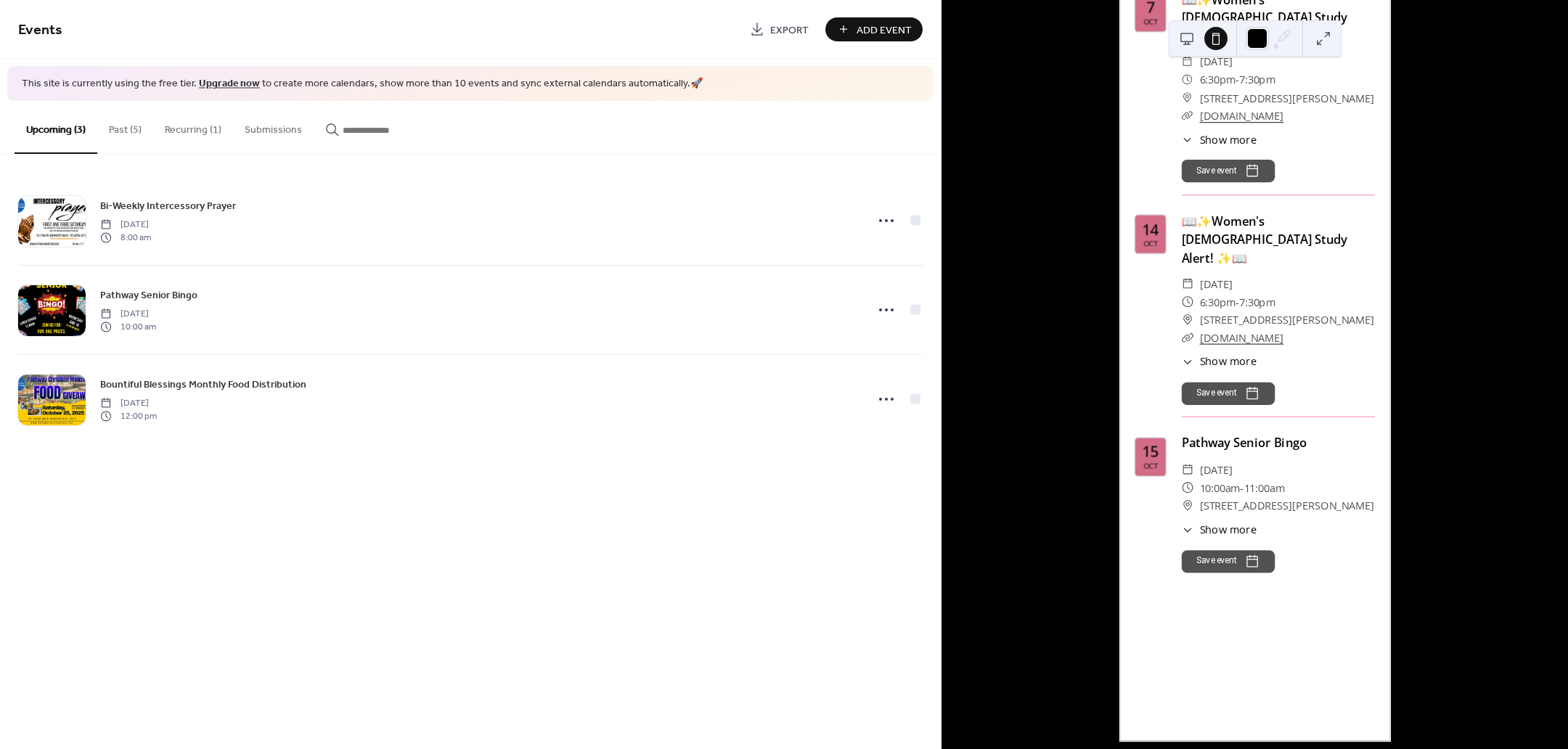
scroll to position [301, 0]
